Goal: Information Seeking & Learning: Learn about a topic

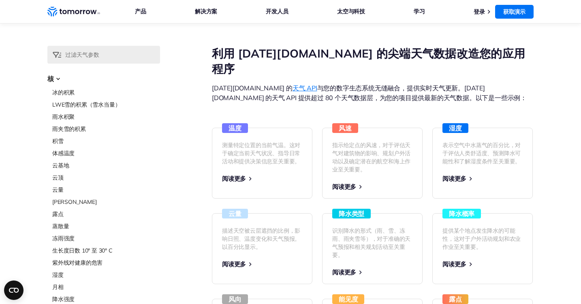
click at [111, 13] on nav "Weather Intelligence Solutions 产品 产品 对于组织 弹性平台 您了解天气真相和决策的唯一来源。 天气 API 具有 80 多个…" at bounding box center [290, 11] width 486 height 23
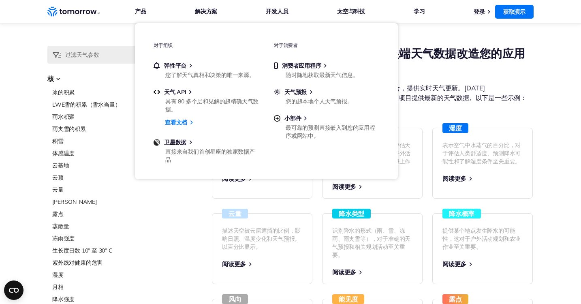
click at [197, 205] on div "选择数据层 核 冰的积累 LWE雪的积累（雪水当量） 雨水积聚 雨夹雪的积累 积雪 体感温度 云基地 云顶 云量 雪深 露点 蒸散量 冻雨强度" at bounding box center [290, 289] width 486 height 487
click at [17, 97] on div "选择数据层 核 冰的积累 LWE雪的积累（雪水当量） 雨水积聚 雨夹雪的积累 积雪 体感温度 云基地 云顶 云量 雪深 露点 蒸散量" at bounding box center [290, 289] width 581 height 487
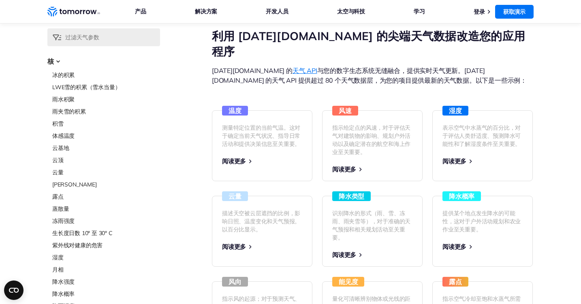
scroll to position [38, 0]
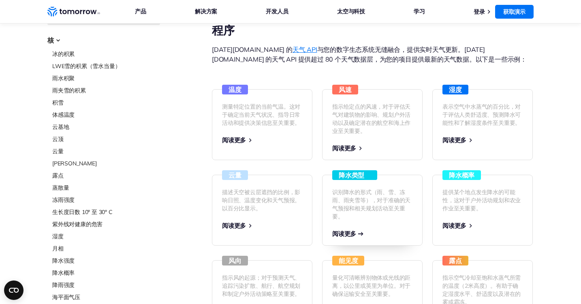
click at [352, 230] on font "阅读更多" at bounding box center [344, 234] width 24 height 8
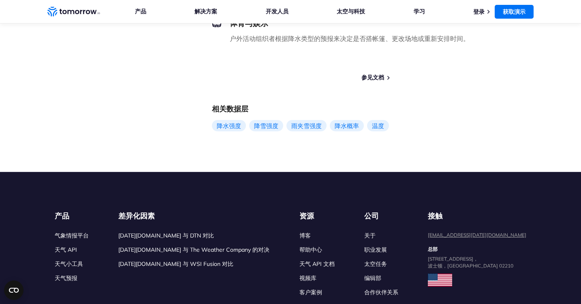
scroll to position [696, 0]
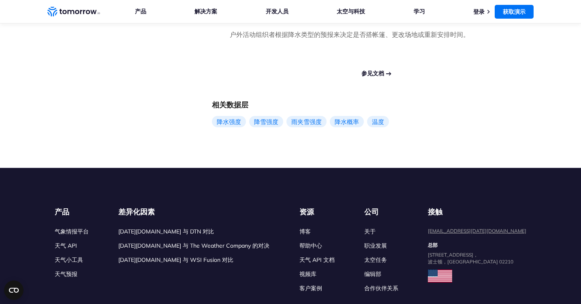
click at [379, 77] on font "参见文档" at bounding box center [372, 73] width 23 height 7
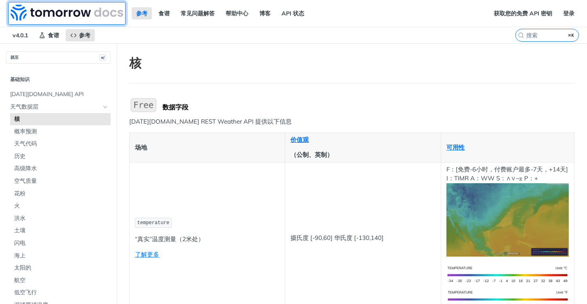
click at [16, 14] on img at bounding box center [67, 12] width 113 height 16
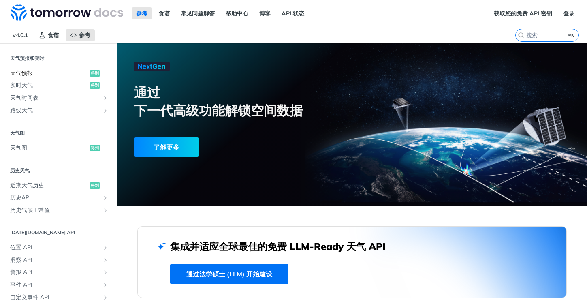
click at [26, 77] on span "天气预报" at bounding box center [48, 73] width 77 height 8
